Goal: Task Accomplishment & Management: Complete application form

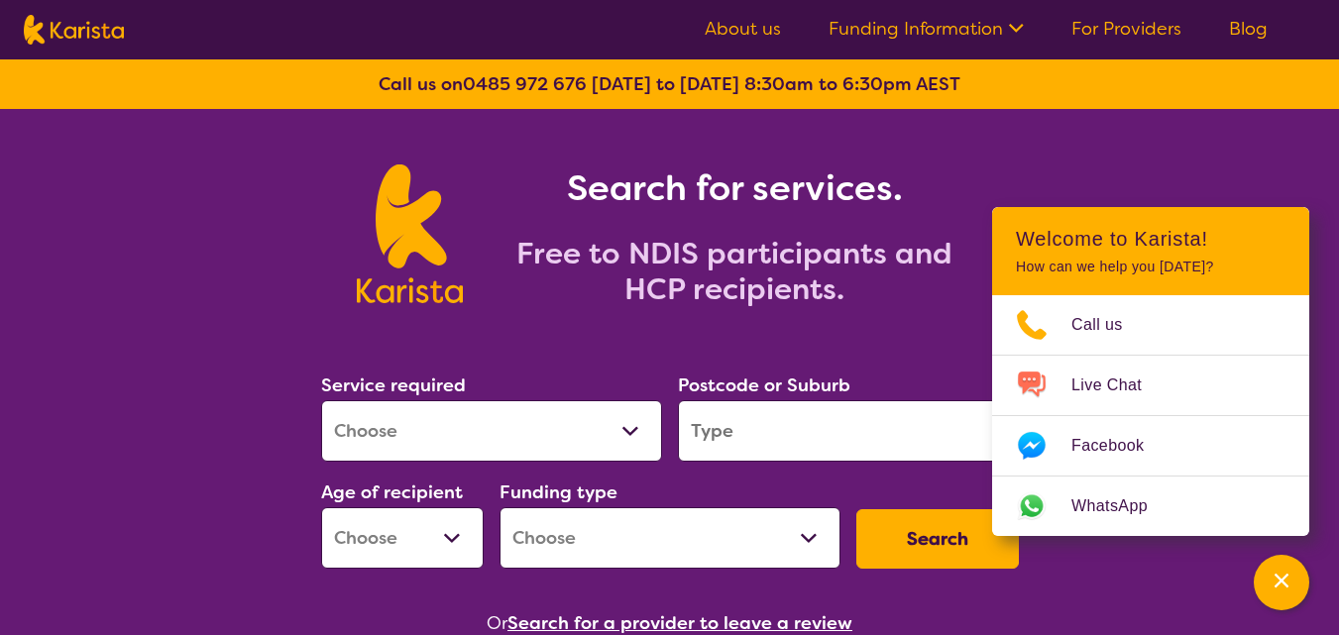
click at [317, 235] on div "Search for services. Free to NDIS participants and HCP recipients." at bounding box center [669, 236] width 713 height 159
click at [1014, 22] on icon at bounding box center [1013, 26] width 21 height 21
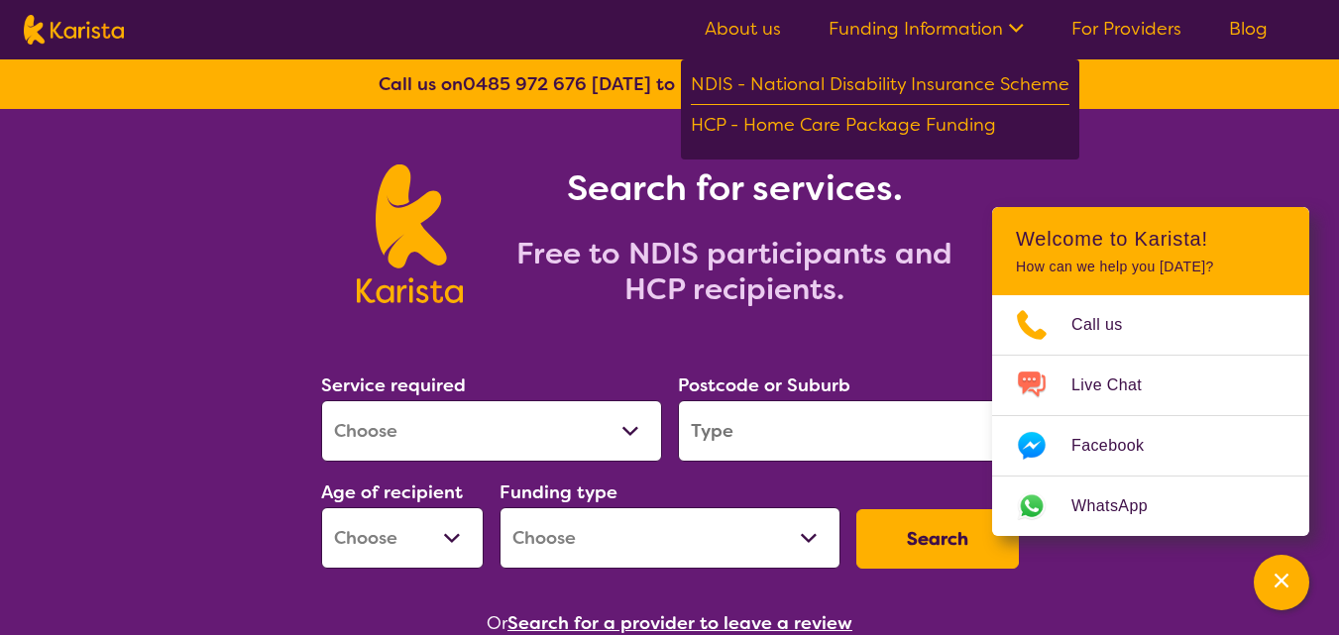
click at [1130, 148] on div "Search for services. Free to NDIS participants and HCP recipients." at bounding box center [669, 212] width 1339 height 206
click at [1136, 22] on link "For Providers" at bounding box center [1126, 29] width 110 height 24
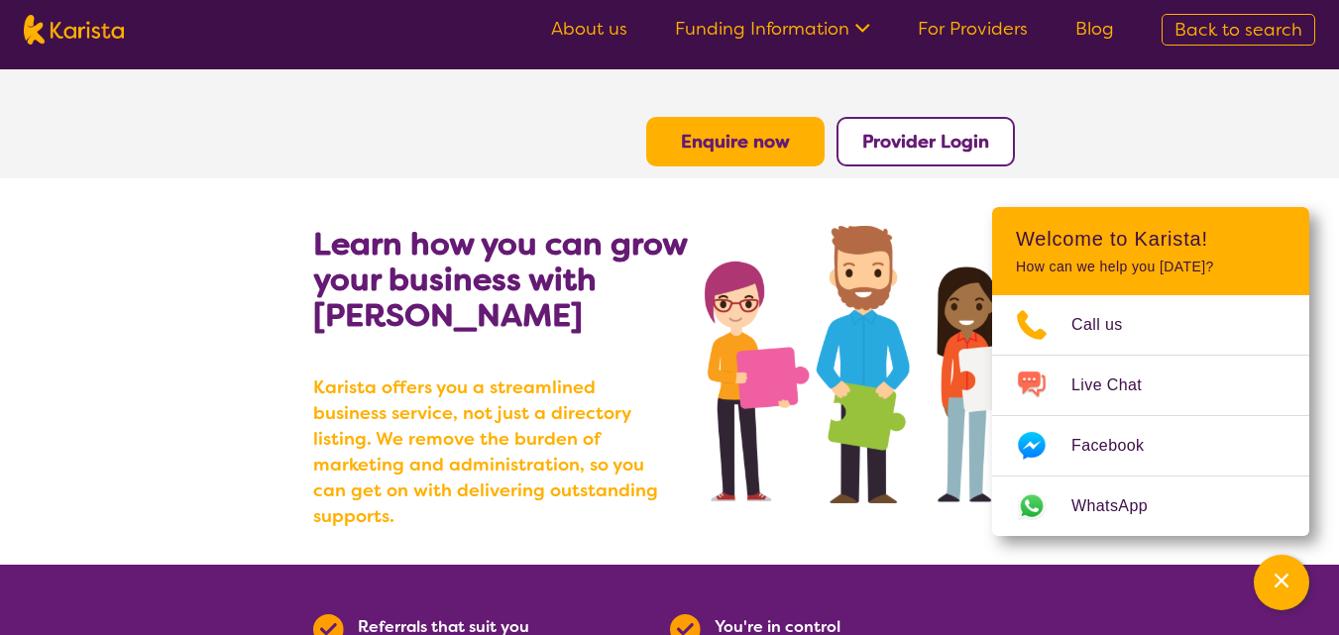
click at [959, 36] on link "For Providers" at bounding box center [973, 29] width 110 height 24
click at [731, 158] on button "Enquire now" at bounding box center [735, 142] width 178 height 50
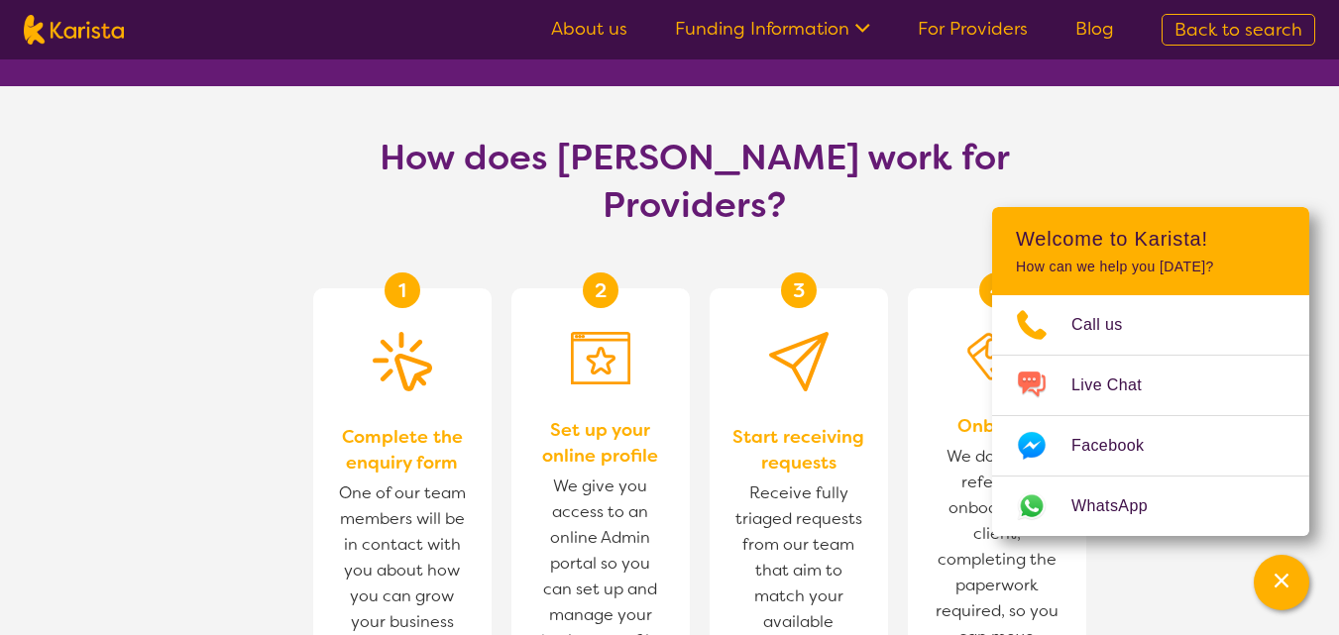
scroll to position [1090, 0]
